Goal: Check status: Check status

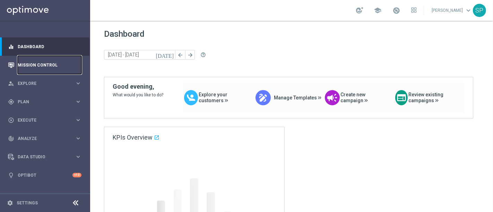
click at [52, 68] on link "Mission Control" at bounding box center [50, 65] width 64 height 18
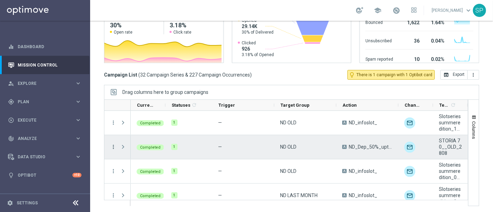
click at [110, 148] on icon "more_vert" at bounding box center [113, 147] width 6 height 6
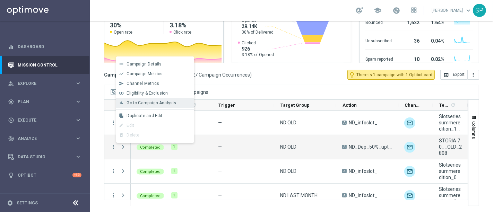
click at [171, 103] on span "Go to Campaign Analysis" at bounding box center [152, 103] width 50 height 5
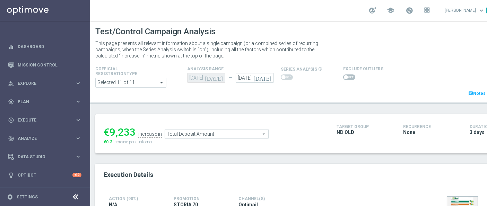
click at [346, 79] on span at bounding box center [349, 78] width 12 height 6
click at [346, 79] on input "checkbox" at bounding box center [349, 78] width 12 height 6
checkbox input "true"
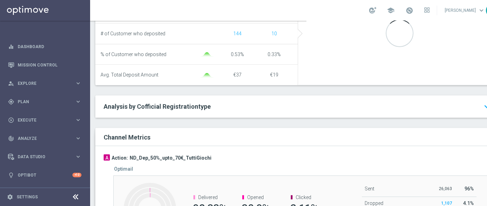
scroll to position [323, 0]
